Goal: Information Seeking & Learning: Find specific fact

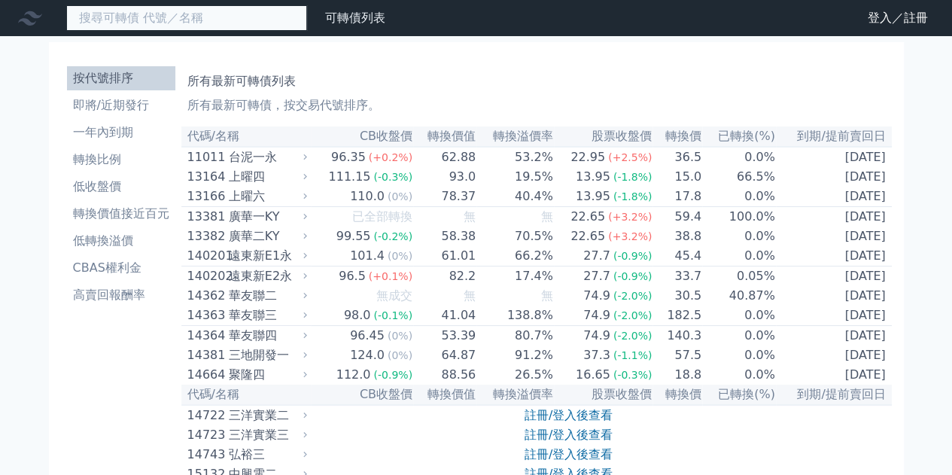
click at [206, 22] on input at bounding box center [186, 18] width 241 height 26
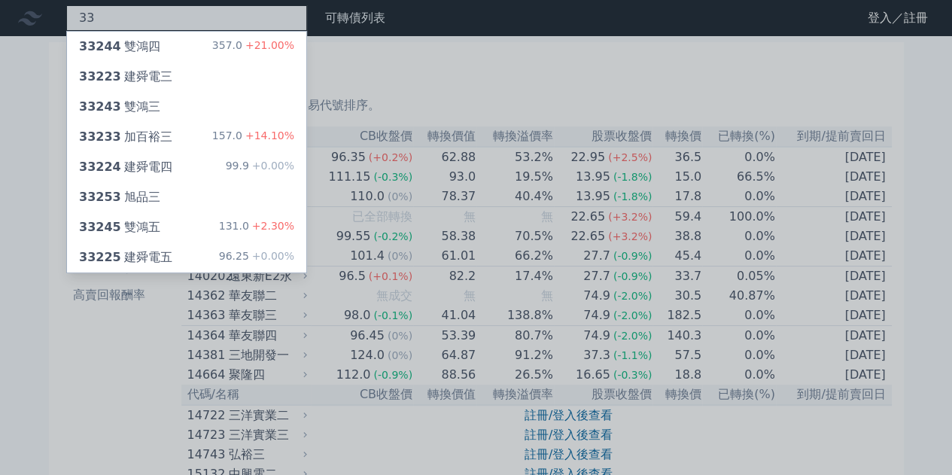
type input "3"
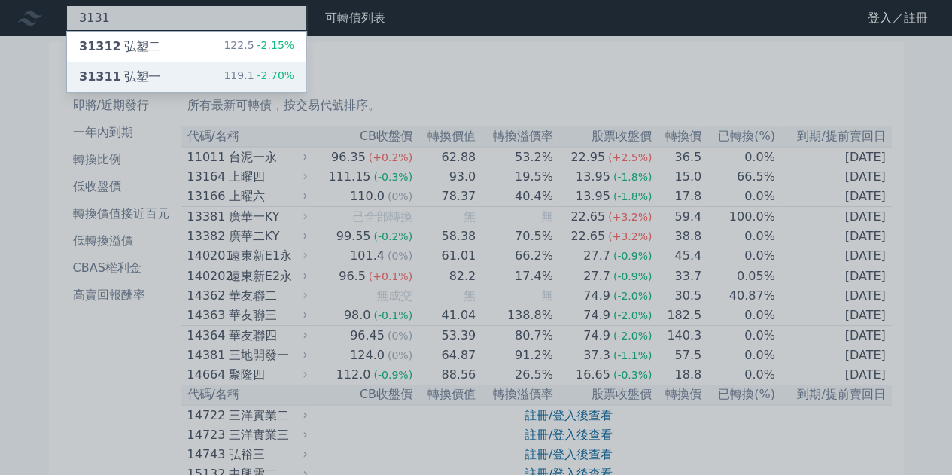
type input "3131"
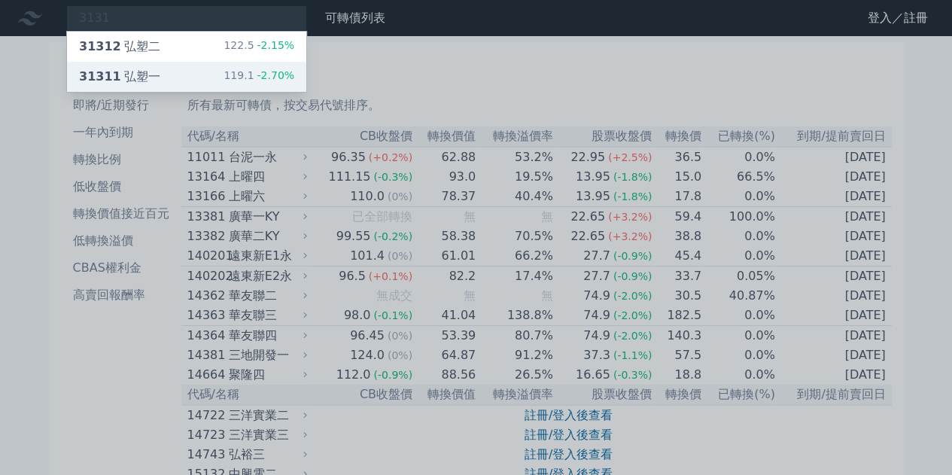
click at [255, 62] on div "31311 弘塑一 119.1 -2.70%" at bounding box center [186, 77] width 239 height 30
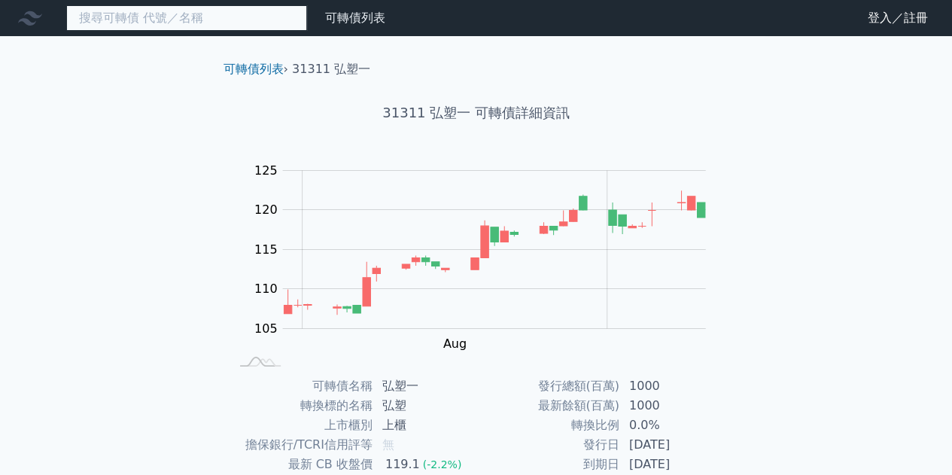
click at [221, 18] on input at bounding box center [186, 18] width 241 height 26
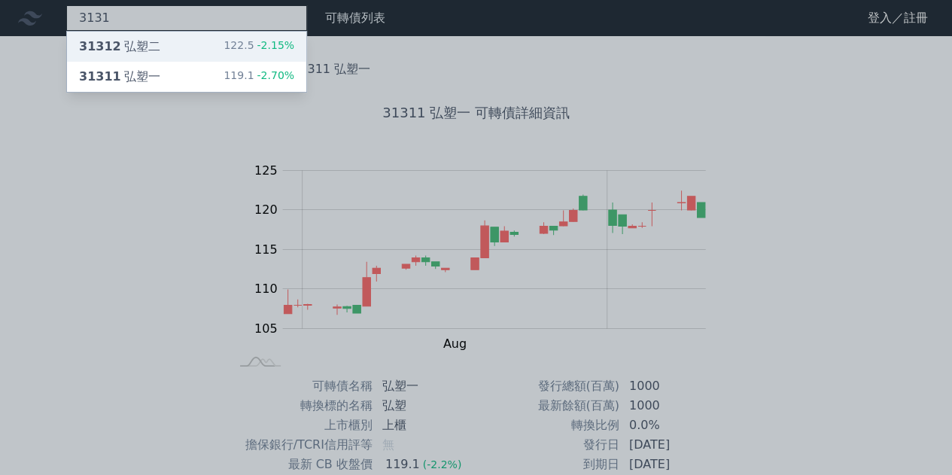
type input "3131"
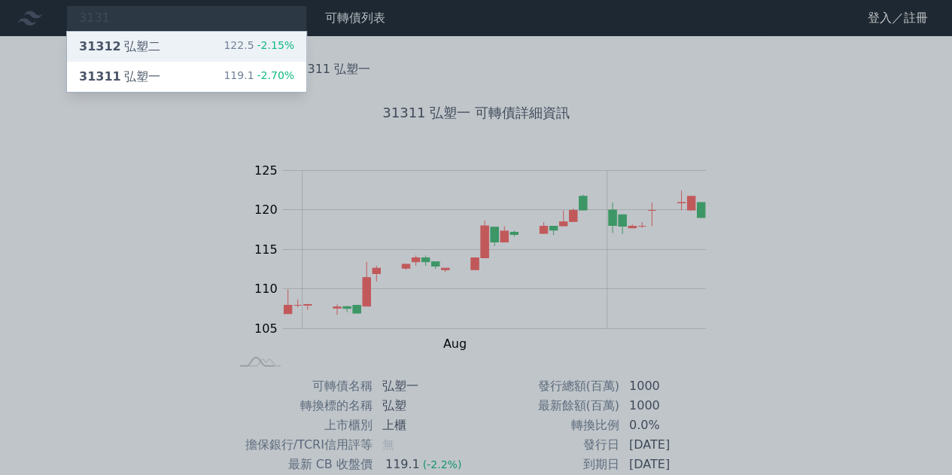
click at [235, 49] on div "122.5 -2.15%" at bounding box center [259, 47] width 71 height 18
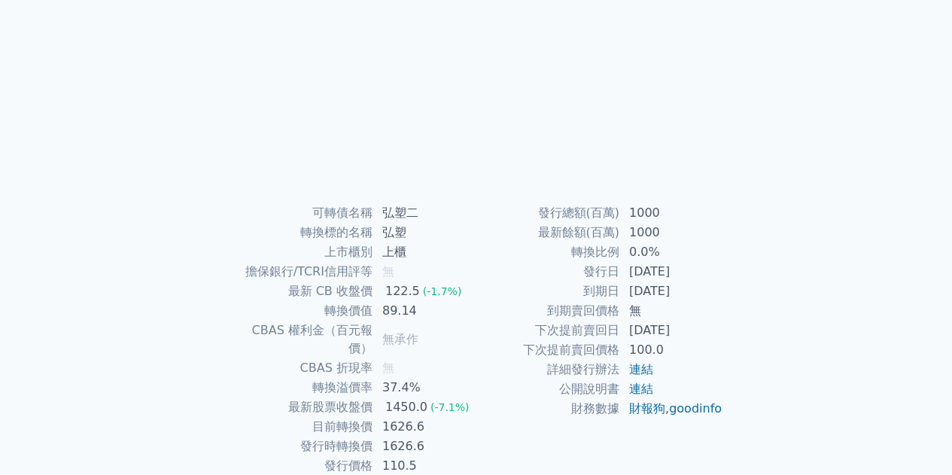
scroll to position [221, 0]
